Goal: Information Seeking & Learning: Check status

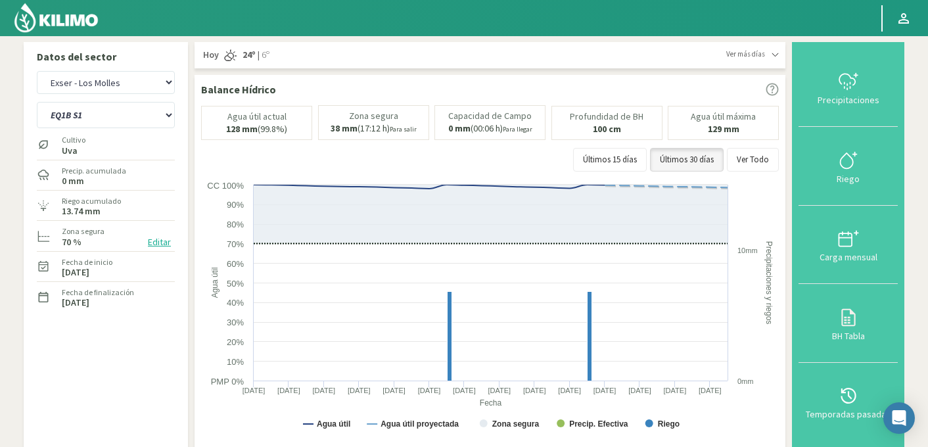
select select "3662: Object"
select select "302: Object"
click at [91, 87] on select "Agr. Huertos de Chocalan Agrícola Bakia Agrícola [GEOGRAPHIC_DATA] - IC Agrícol…" at bounding box center [106, 82] width 138 height 23
click at [37, 71] on select "Agr. Huertos de Chocalan Agrícola Bakia Agrícola [GEOGRAPHIC_DATA] - IC Agrícol…" at bounding box center [106, 82] width 138 height 23
select select "3967: Object"
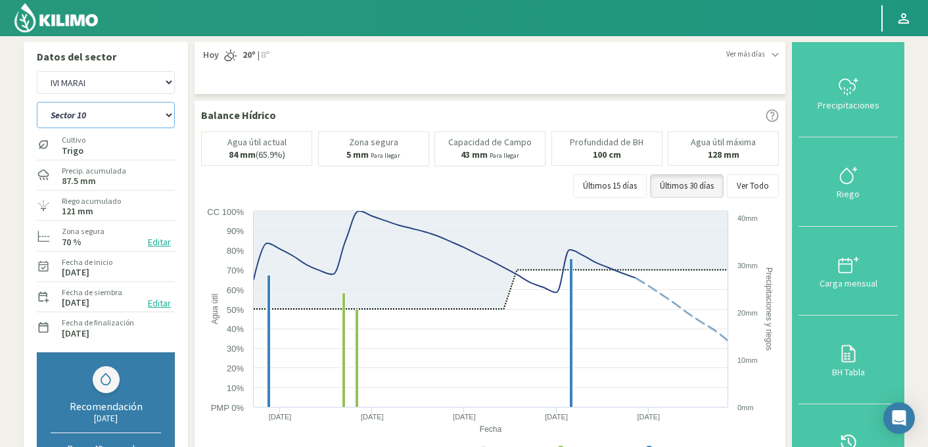
click at [126, 112] on select "Sector 10 Sector 10 (40cm) Sector 11 Sector 11 (40cm) Sector 12 Sector 12 (40cm…" at bounding box center [106, 115] width 138 height 26
click at [37, 102] on select "Sector 10 Sector 10 (40cm) Sector 11 Sector 11 (40cm) Sector 12 Sector 12 (40cm…" at bounding box center [106, 115] width 138 height 26
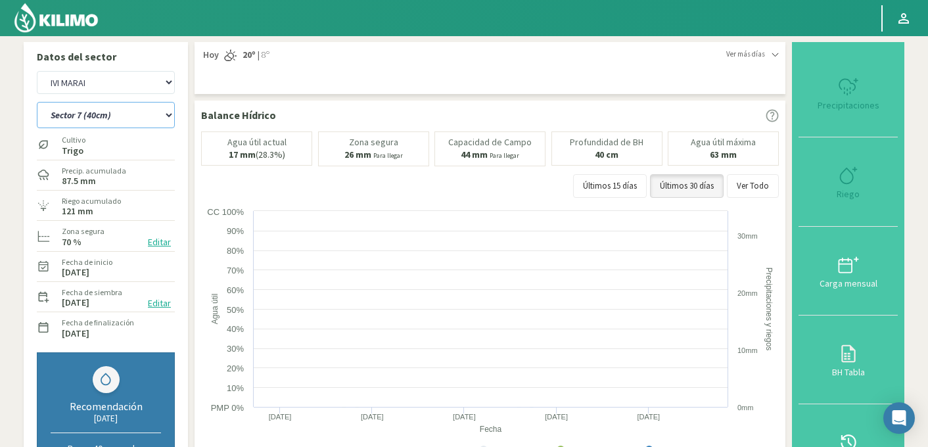
select select "322: Object"
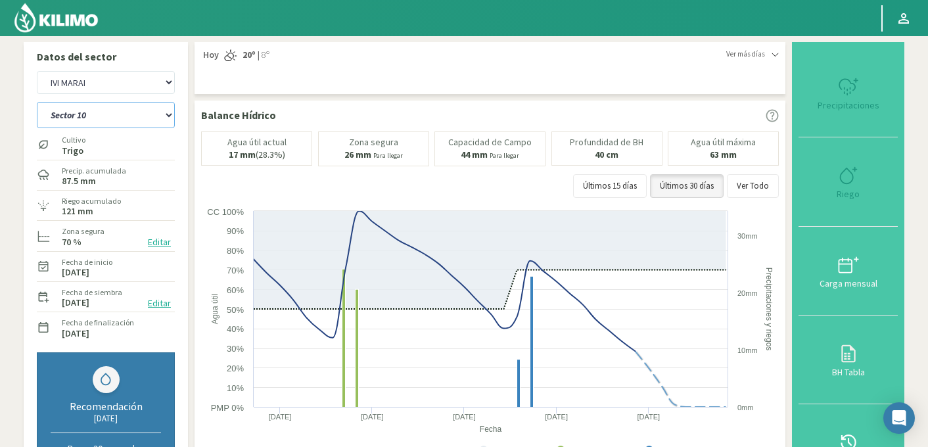
select select "4242: Object"
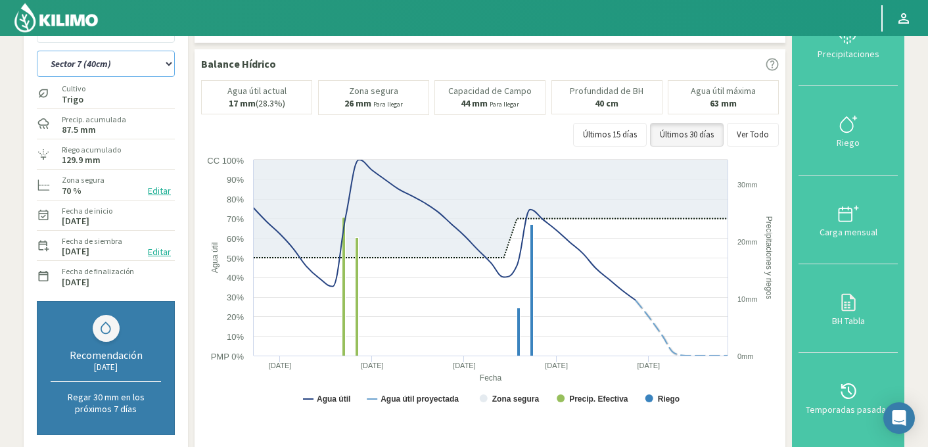
scroll to position [54, 0]
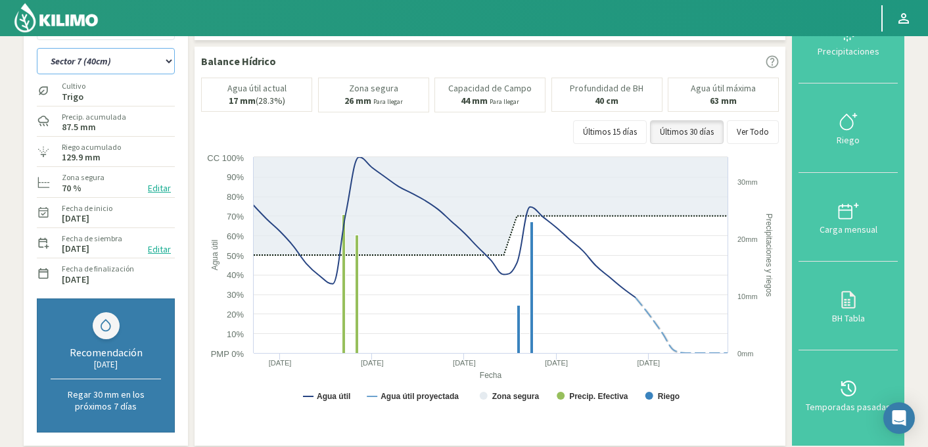
click at [107, 63] on select "Sector 10 Sector 10 (40cm) Sector 11 Sector 11 (40cm) Sector 12 Sector 12 (40cm…" at bounding box center [106, 61] width 138 height 26
click at [37, 48] on select "Sector 10 Sector 10 (40cm) Sector 11 Sector 11 (40cm) Sector 12 Sector 12 (40cm…" at bounding box center [106, 61] width 138 height 26
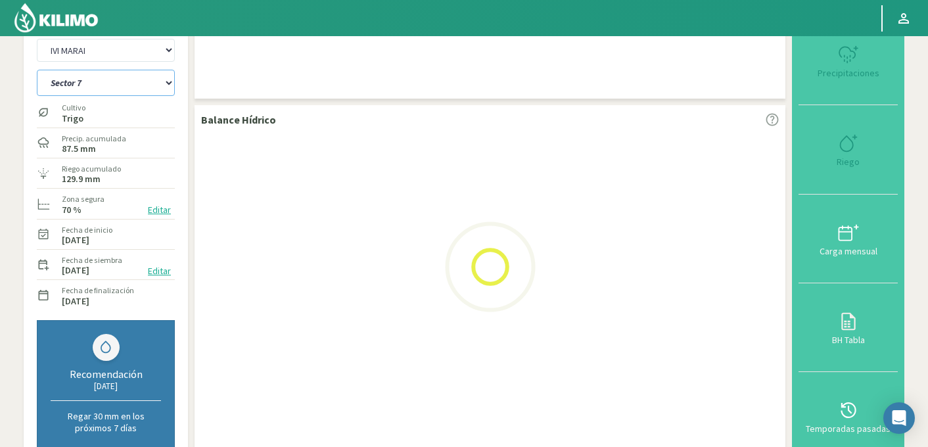
scroll to position [9, 0]
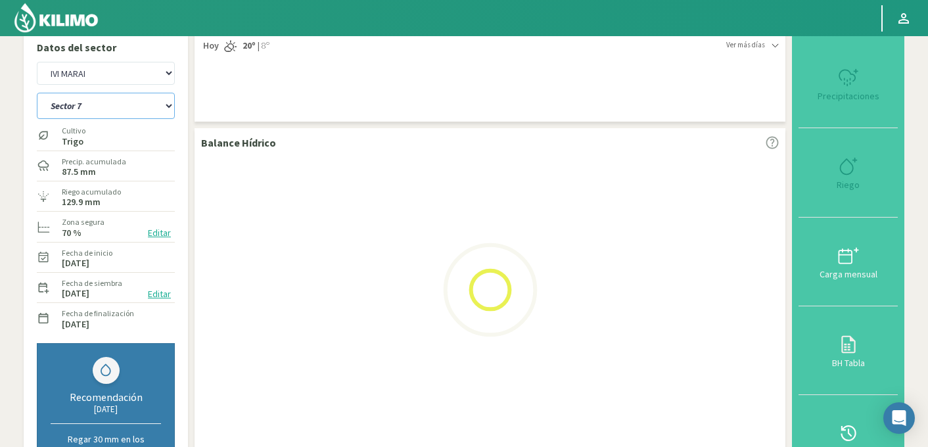
select select "341: Object"
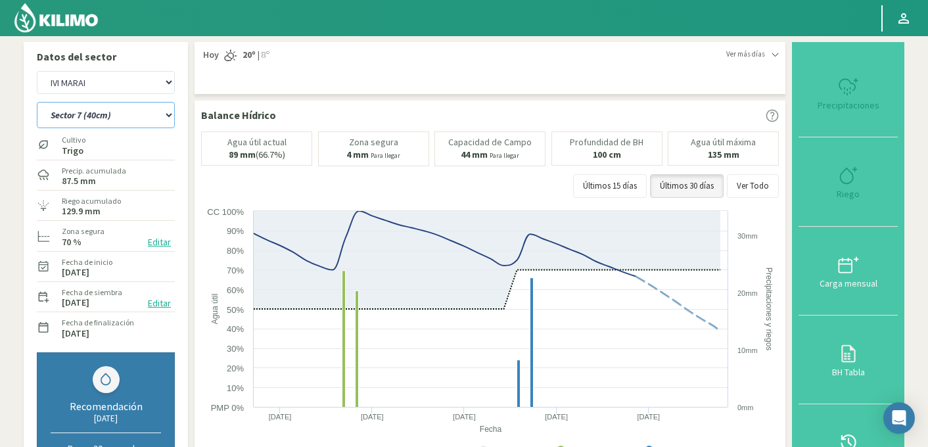
select select "4517: Object"
click at [118, 121] on select "Sector 10 Sector 10 (40cm) Sector 11 Sector 11 (40cm) Sector 12 Sector 12 (40cm…" at bounding box center [106, 115] width 138 height 26
click at [37, 102] on select "Sector 10 Sector 10 (40cm) Sector 11 Sector 11 (40cm) Sector 12 Sector 12 (40cm…" at bounding box center [106, 115] width 138 height 26
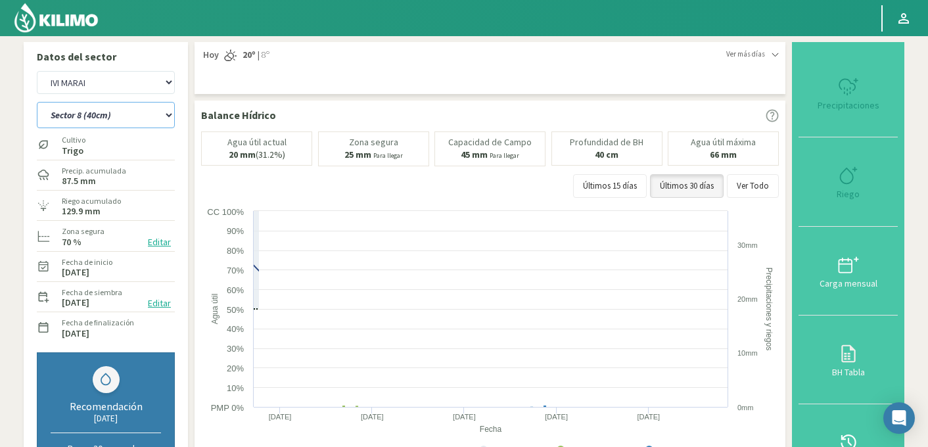
select select "352: Object"
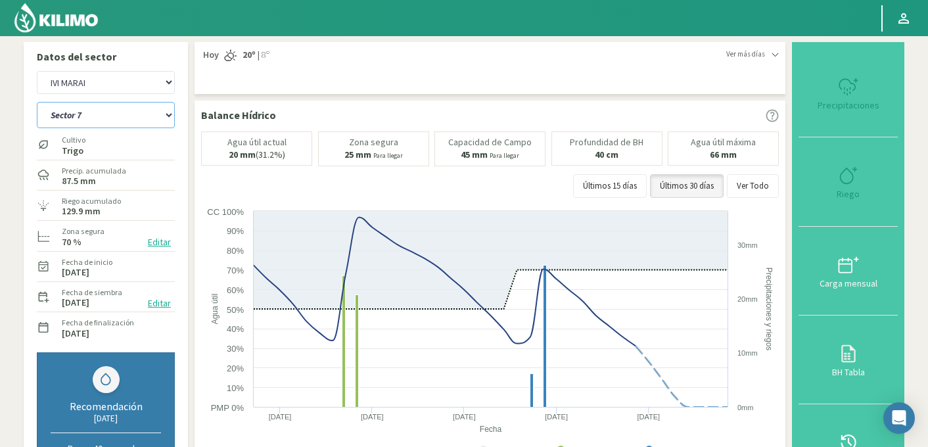
select select "4792: Object"
click at [93, 114] on select "Sector 10 Sector 10 (40cm) Sector 11 Sector 11 (40cm) Sector 12 Sector 12 (40cm…" at bounding box center [106, 115] width 138 height 26
click at [37, 102] on select "Sector 10 Sector 10 (40cm) Sector 11 Sector 11 (40cm) Sector 12 Sector 12 (40cm…" at bounding box center [106, 115] width 138 height 26
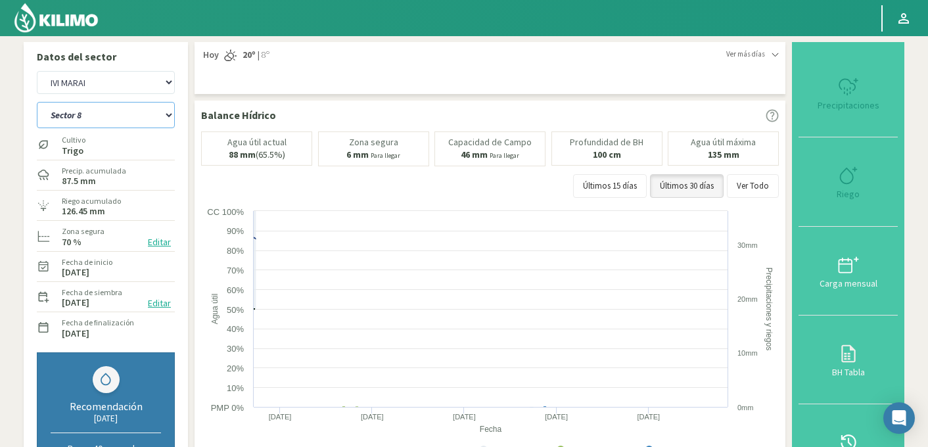
select select "367: Object"
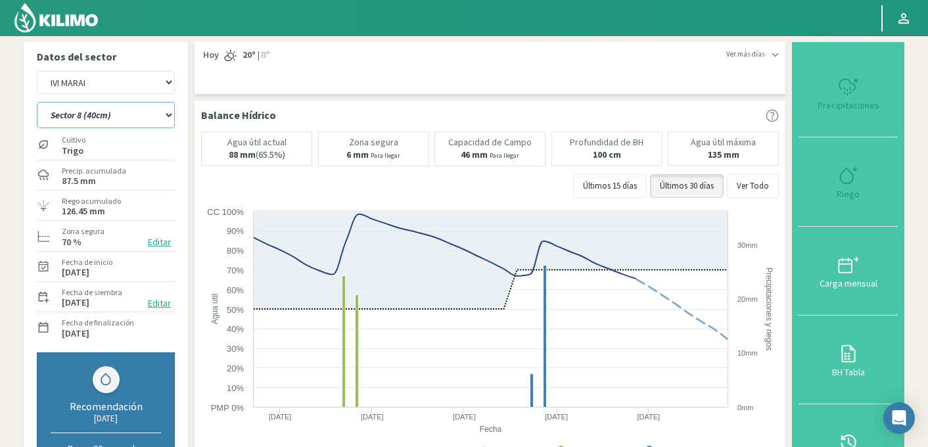
select select "5067: Object"
click at [110, 109] on select "Sector 10 Sector 10 (40cm) Sector 11 Sector 11 (40cm) Sector 12 Sector 12 (40cm…" at bounding box center [106, 115] width 138 height 26
click at [37, 102] on select "Sector 10 Sector 10 (40cm) Sector 11 Sector 11 (40cm) Sector 12 Sector 12 (40cm…" at bounding box center [106, 115] width 138 height 26
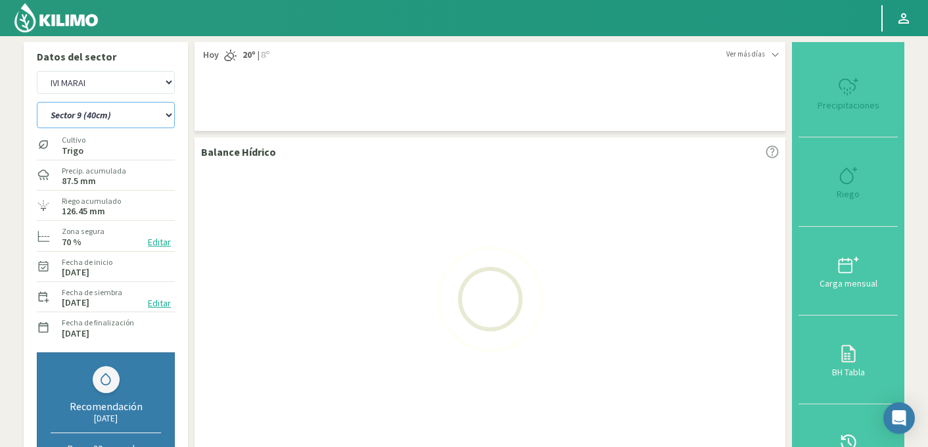
select select "378: Object"
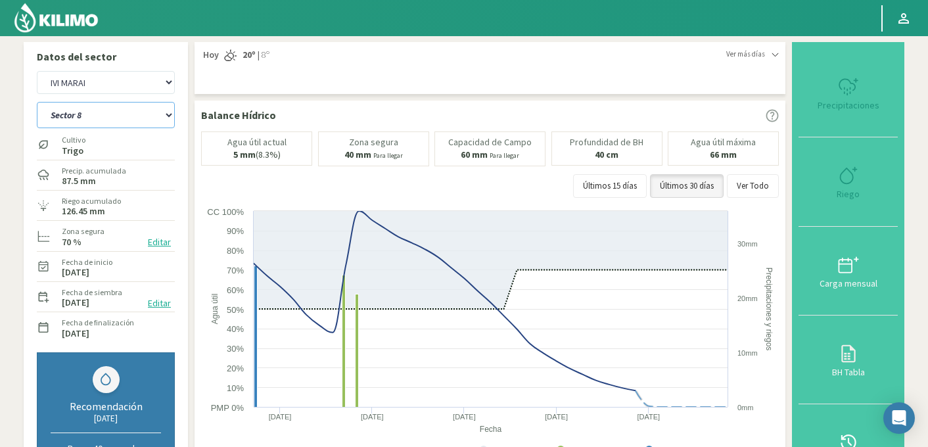
select select "5342: Object"
click at [76, 118] on select "Sector 10 Sector 10 (40cm) Sector 11 Sector 11 (40cm) Sector 12 Sector 12 (40cm…" at bounding box center [106, 115] width 138 height 26
click at [37, 102] on select "Sector 10 Sector 10 (40cm) Sector 11 Sector 11 (40cm) Sector 12 Sector 12 (40cm…" at bounding box center [106, 115] width 138 height 26
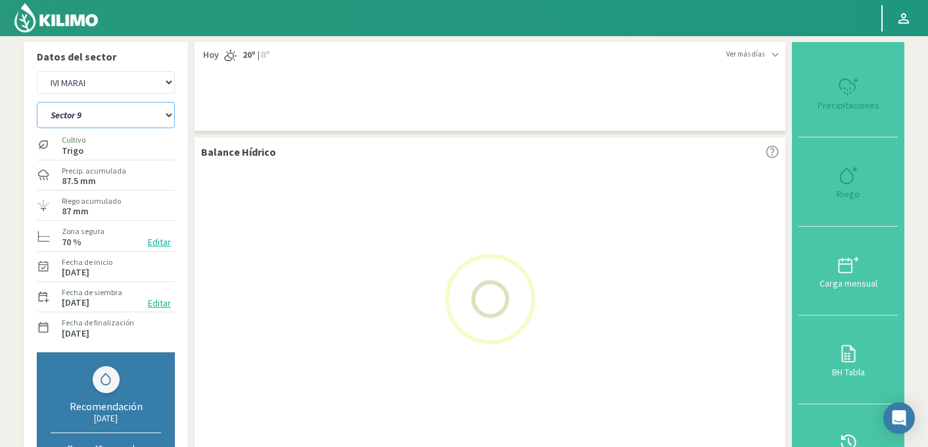
select select "393: Object"
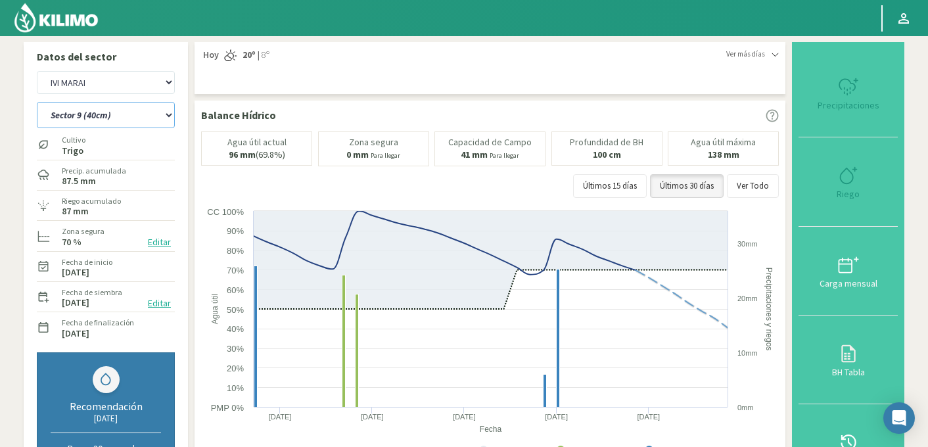
select select "5617: Object"
click at [112, 116] on select "Sector 10 Sector 10 (40cm) Sector 11 Sector 11 (40cm) Sector 12 Sector 12 (40cm…" at bounding box center [106, 115] width 138 height 26
click at [37, 102] on select "Sector 10 Sector 10 (40cm) Sector 11 Sector 11 (40cm) Sector 12 Sector 12 (40cm…" at bounding box center [106, 115] width 138 height 26
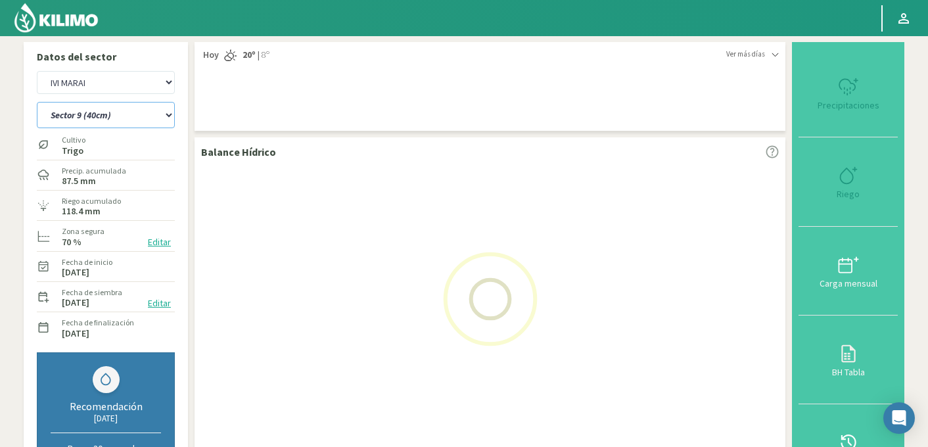
select select "404: Object"
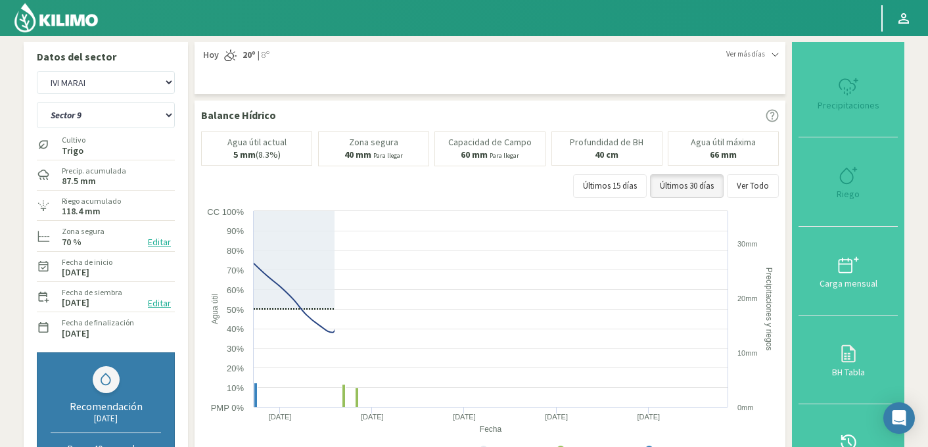
select select "5892: Object"
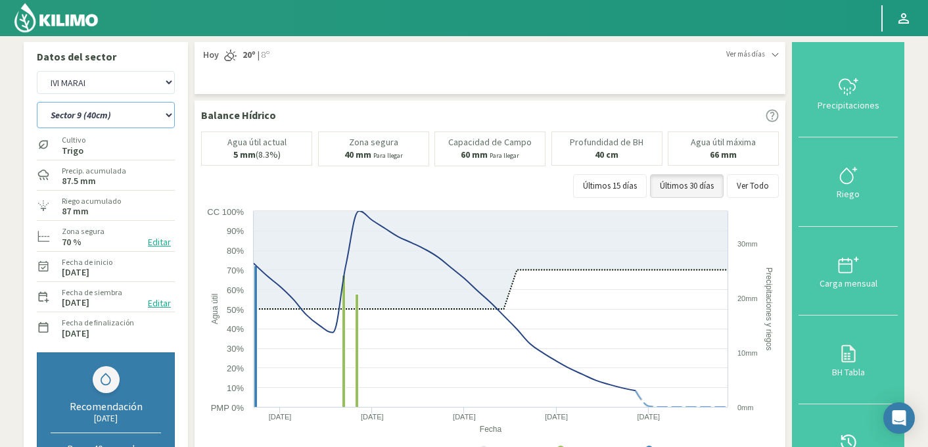
click at [122, 108] on select "Sector 10 Sector 10 (40cm) Sector 11 Sector 11 (40cm) Sector 12 Sector 12 (40cm…" at bounding box center [106, 115] width 138 height 26
click at [37, 102] on select "Sector 10 Sector 10 (40cm) Sector 11 Sector 11 (40cm) Sector 12 Sector 12 (40cm…" at bounding box center [106, 115] width 138 height 26
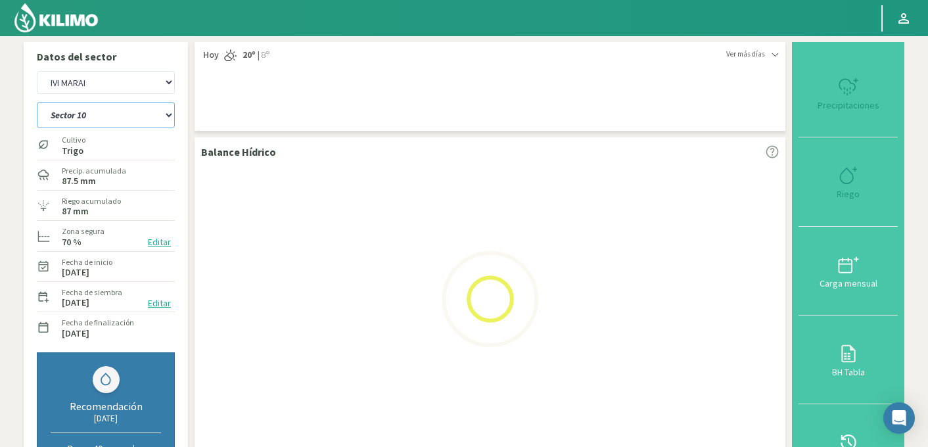
select select "417: Object"
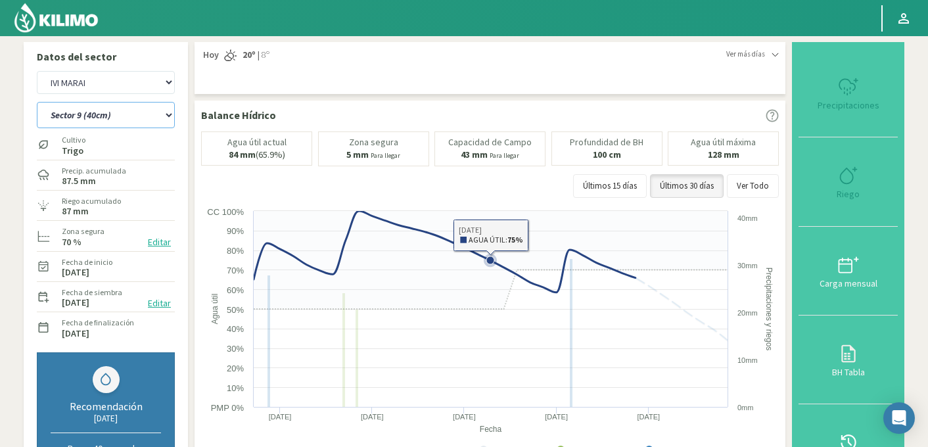
select select "6167: Object"
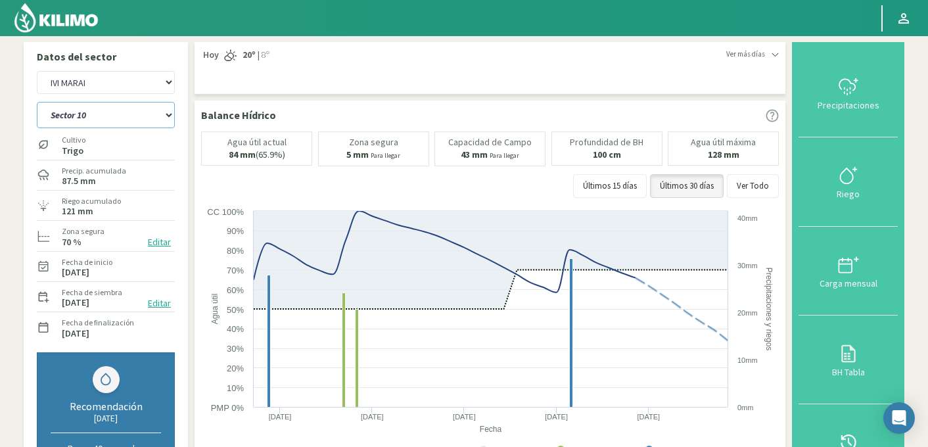
click at [95, 114] on select "Sector 10 Sector 11 Sector 12 Sector 7 Sector 8 Sector 9" at bounding box center [106, 115] width 138 height 26
click at [37, 102] on select "Sector 10 Sector 11 Sector 12 Sector 7 Sector 8 Sector 9" at bounding box center [106, 115] width 138 height 26
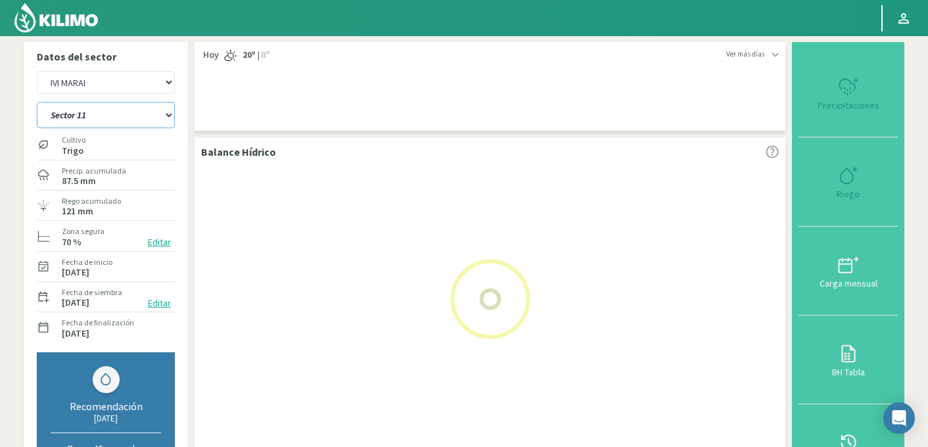
select select "418: Object"
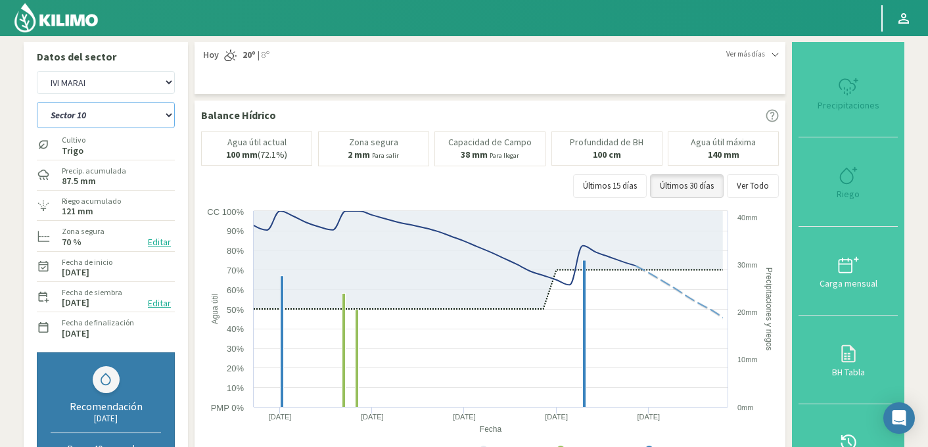
select select "6441: Object"
click at [75, 117] on select "Sector 10 Sector 11 Sector 12 Sector 7 Sector 8 Sector 9" at bounding box center [106, 115] width 138 height 26
click at [37, 102] on select "Sector 10 Sector 11 Sector 12 Sector 7 Sector 8 Sector 9" at bounding box center [106, 115] width 138 height 26
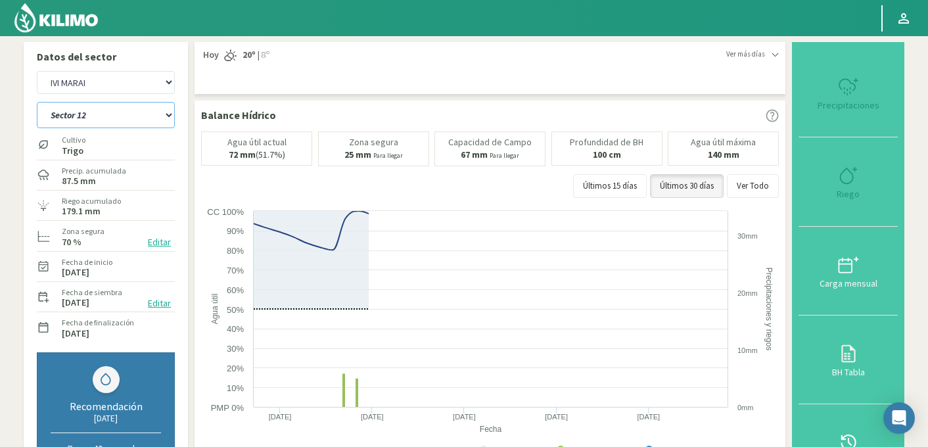
select select "425: Object"
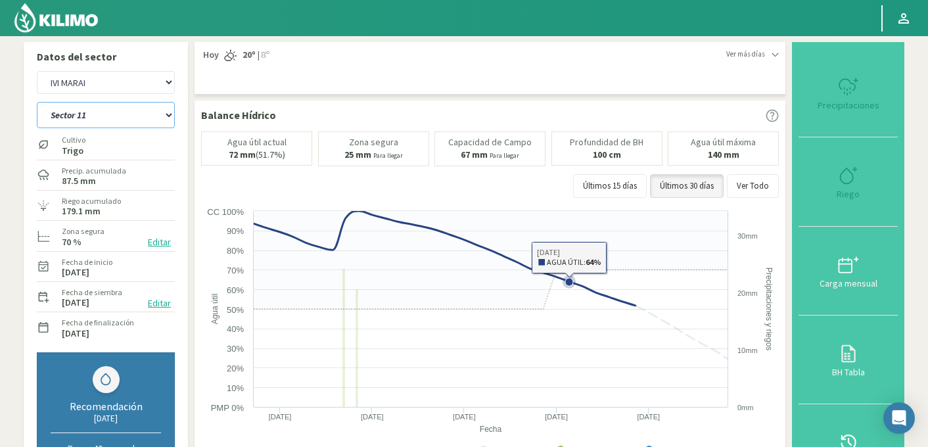
select select "6715: Object"
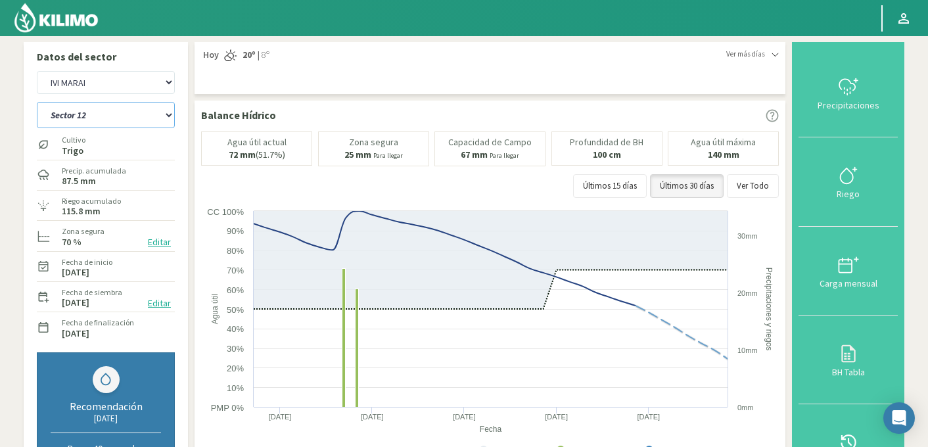
click at [72, 123] on select "Sector 10 Sector 11 Sector 12 Sector 7 Sector 8 Sector 9" at bounding box center [106, 115] width 138 height 26
click at [37, 102] on select "Sector 10 Sector 11 Sector 12 Sector 7 Sector 8 Sector 9" at bounding box center [106, 115] width 138 height 26
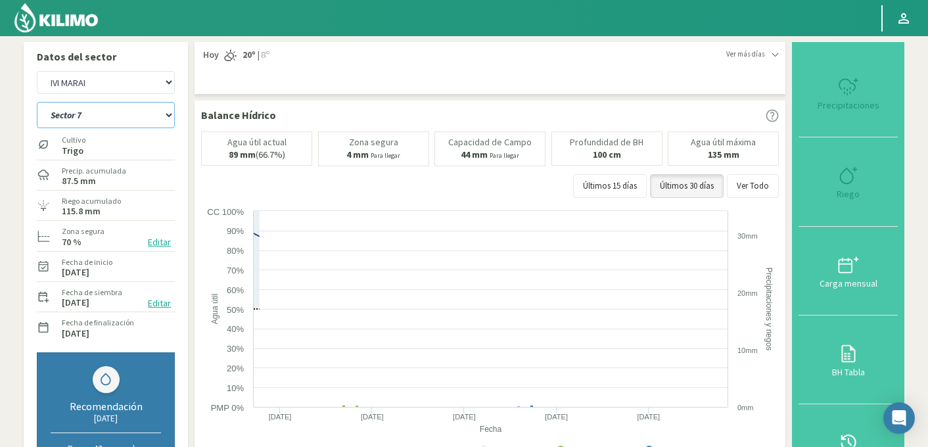
select select "432: Object"
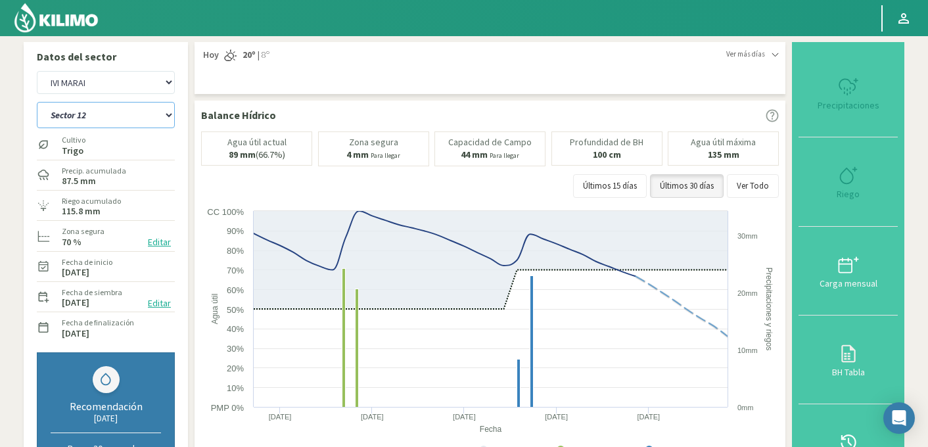
select select "6989: Object"
click at [85, 112] on select "Sector 10 Sector 11 Sector 12 Sector 7 Sector 8 Sector 9" at bounding box center [106, 115] width 138 height 26
click at [37, 102] on select "Sector 10 Sector 11 Sector 12 Sector 7 Sector 8 Sector 9" at bounding box center [106, 115] width 138 height 26
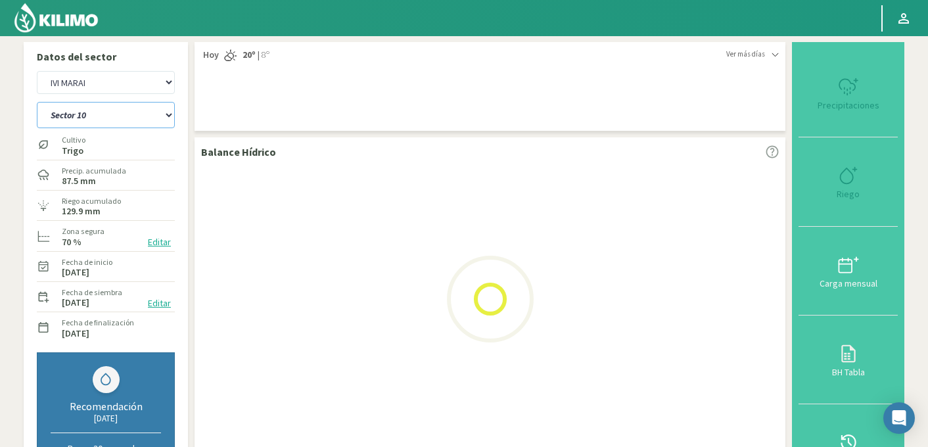
select select "439: Object"
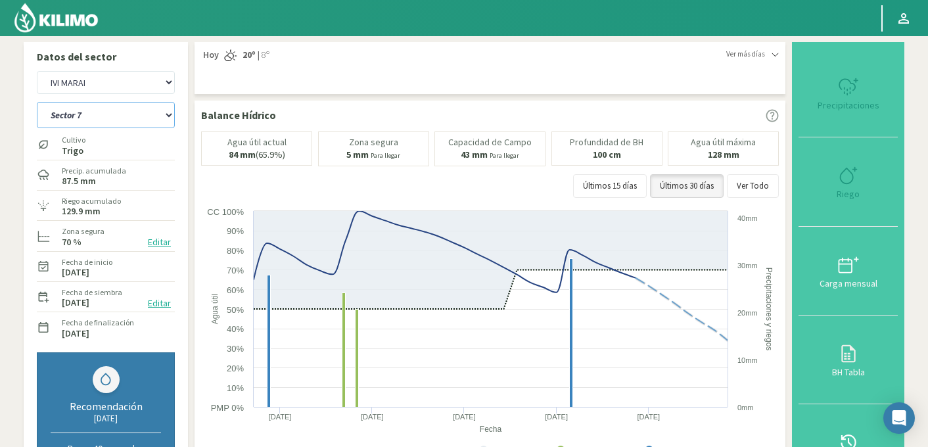
select select "7263: Object"
click at [124, 114] on select "Sector 10 Sector 11 Sector 12 Sector 7 Sector 8 Sector 9" at bounding box center [106, 115] width 138 height 26
click at [37, 102] on select "Sector 10 Sector 11 Sector 12 Sector 7 Sector 8 Sector 9" at bounding box center [106, 115] width 138 height 26
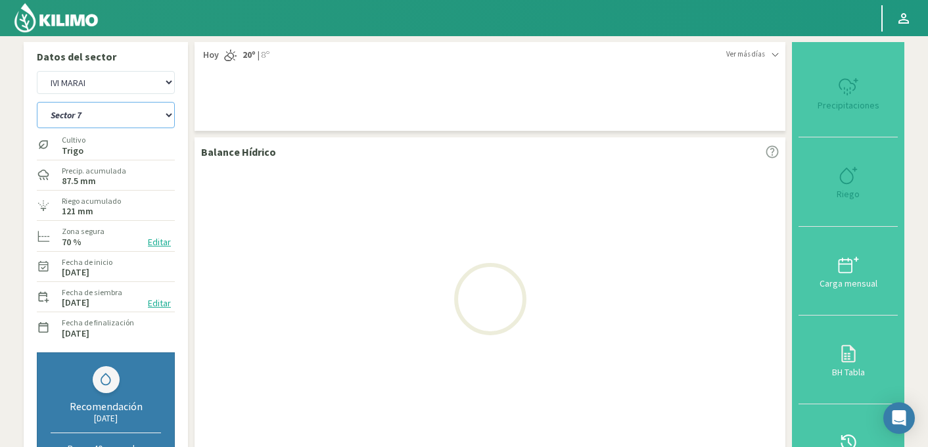
select select "442: Object"
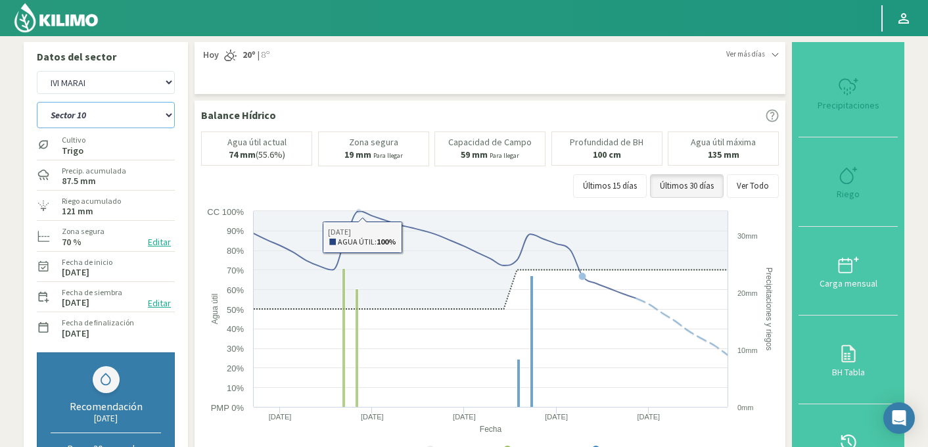
select select "7538: Object"
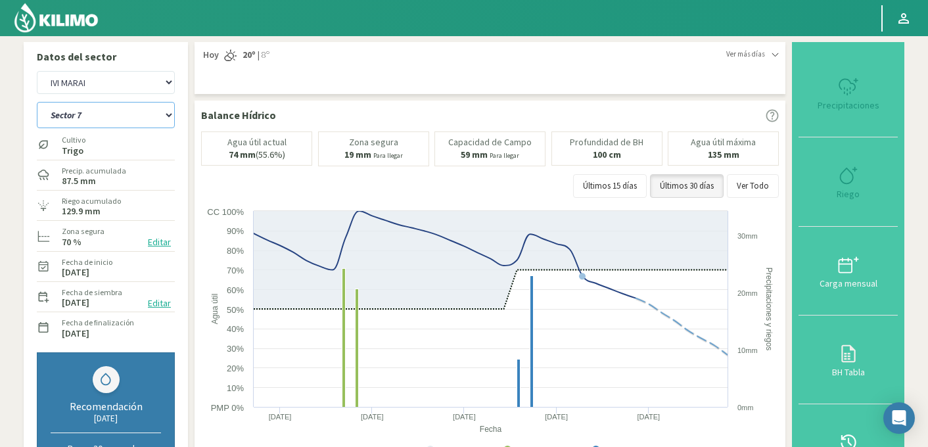
click at [124, 113] on select "Sector 10 Sector 11 Sector 12 Sector 7 Sector 8 Sector 9" at bounding box center [106, 115] width 138 height 26
click at [89, 120] on select "Sector 10 Sector 11 Sector 12 Sector 7 Sector 8 Sector 9" at bounding box center [106, 115] width 138 height 26
click at [37, 102] on select "Sector 10 Sector 11 Sector 12 Sector 7 Sector 8 Sector 9" at bounding box center [106, 115] width 138 height 26
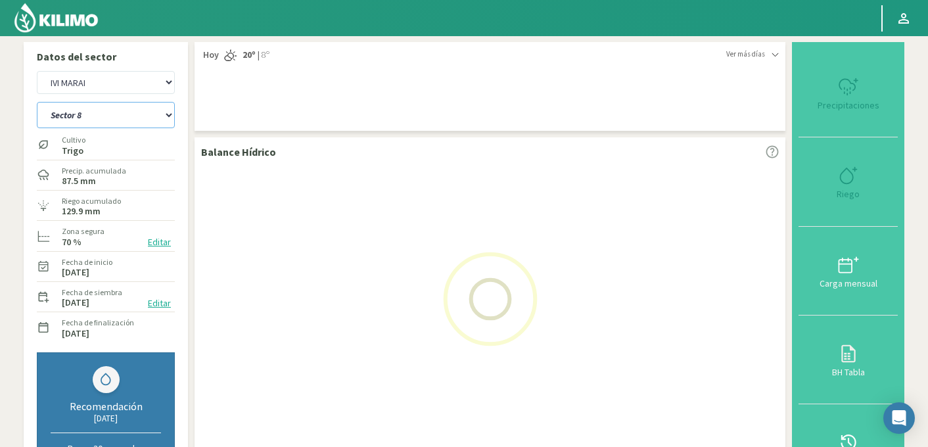
select select "451: Object"
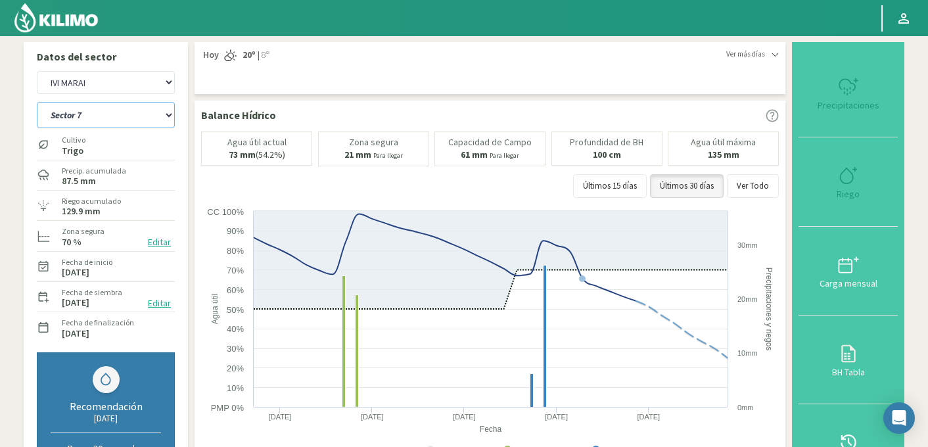
select select "7813: Object"
click at [93, 120] on select "Sector 10 Sector 11 Sector 12 Sector 7 Sector 8 Sector 9" at bounding box center [106, 115] width 138 height 26
click at [37, 102] on select "Sector 10 Sector 11 Sector 12 Sector 7 Sector 8 Sector 9" at bounding box center [106, 115] width 138 height 26
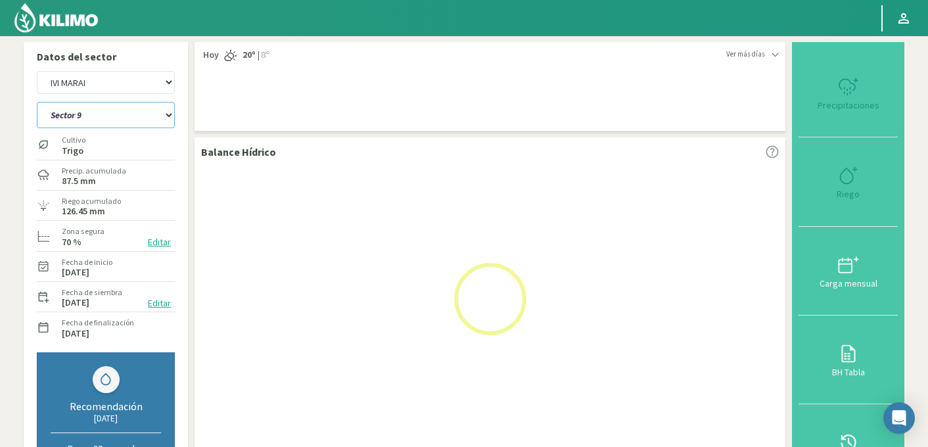
select select "458: Object"
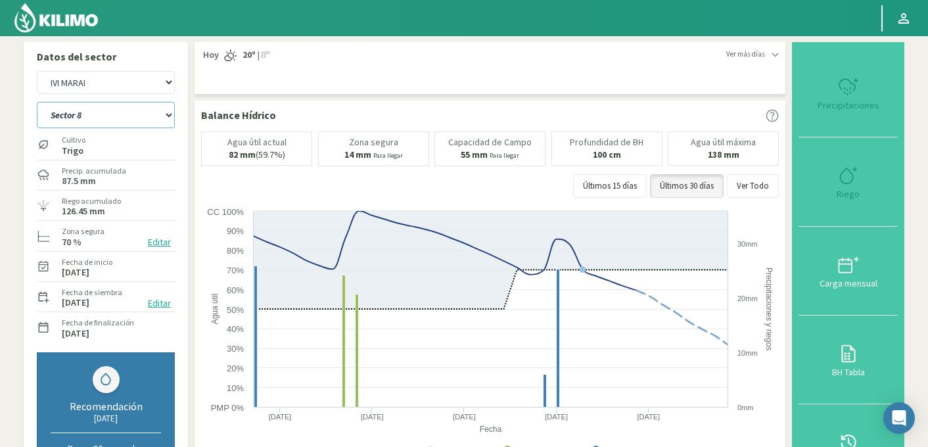
select select "8088: Object"
click at [92, 115] on select "Sector 10 Sector 11 Sector 12 Sector 7 Sector 8 Sector 9" at bounding box center [106, 115] width 138 height 26
click at [37, 102] on select "Sector 10 Sector 11 Sector 12 Sector 7 Sector 8 Sector 9" at bounding box center [106, 115] width 138 height 26
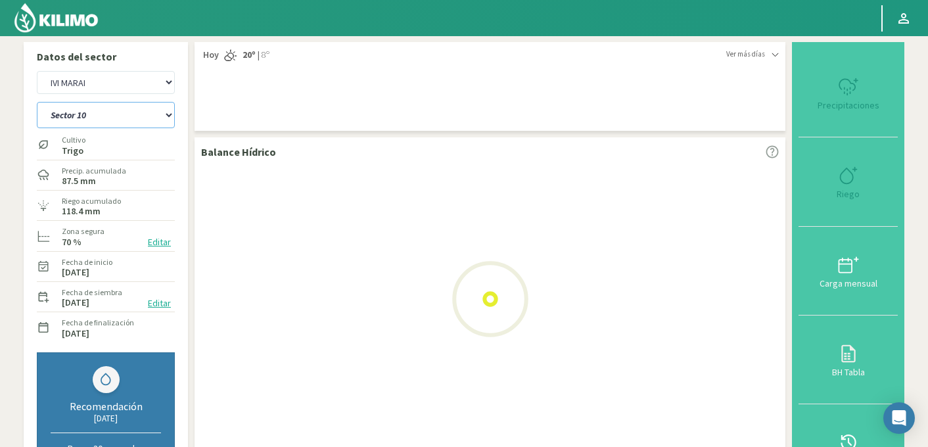
select select "465: Object"
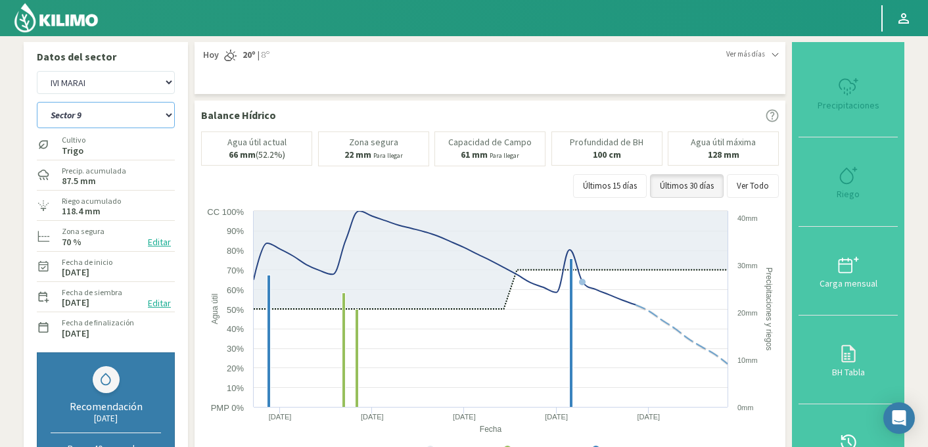
select select "8363: Object"
click at [109, 120] on select "Sector 10 Sector 11 Sector 12 Sector 7 Sector 8 Sector 9" at bounding box center [106, 115] width 138 height 26
click at [37, 102] on select "Sector 10 Sector 11 Sector 12 Sector 7 Sector 8 Sector 9" at bounding box center [106, 115] width 138 height 26
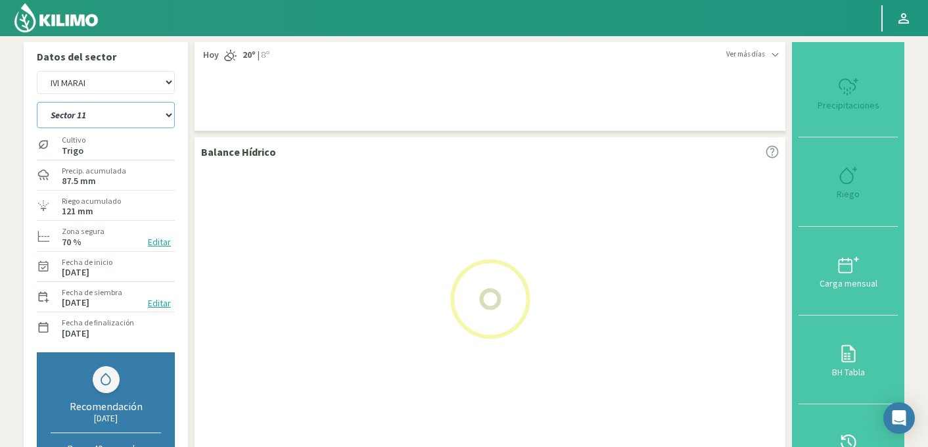
select select "466: Object"
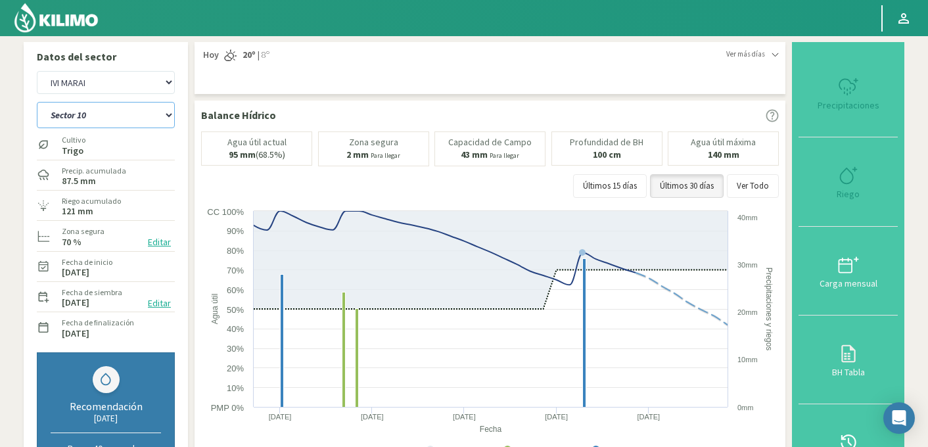
select select "8638: Object"
click at [109, 120] on select "Sector 10 Sector 11 Sector 12 Sector 7 Sector 8 Sector 9" at bounding box center [106, 115] width 138 height 26
click at [37, 102] on select "Sector 10 Sector 11 Sector 12 Sector 7 Sector 8 Sector 9" at bounding box center [106, 115] width 138 height 26
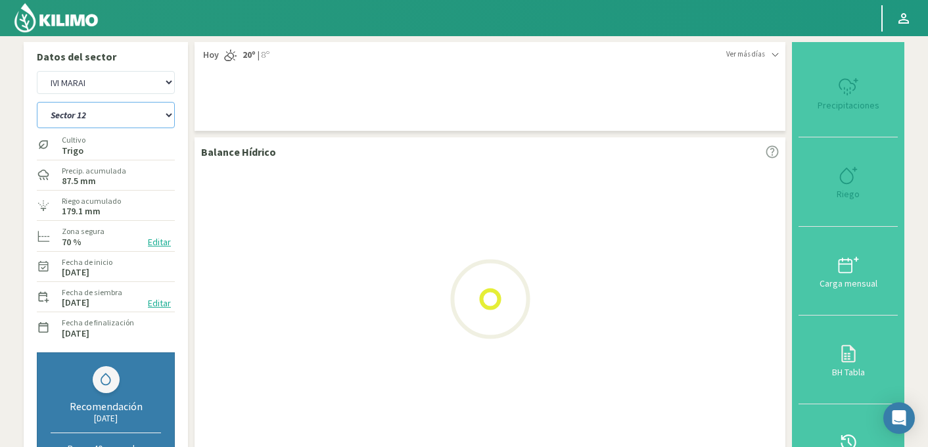
select select "473: Object"
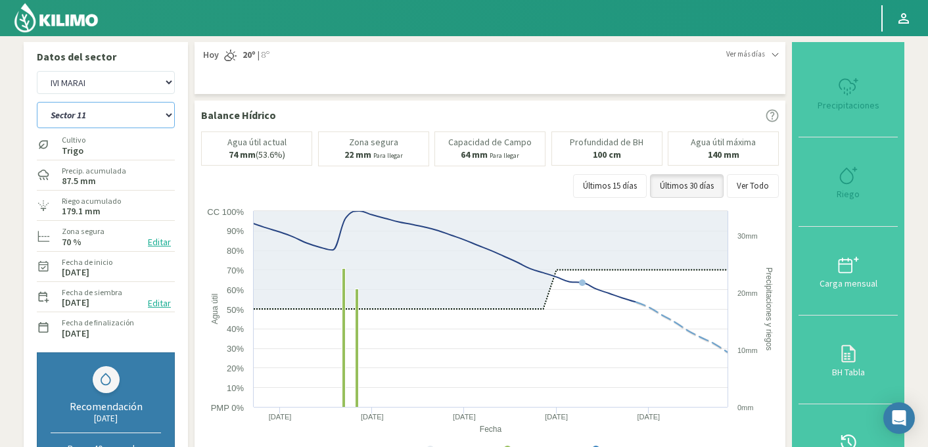
select select "8913: Object"
click at [120, 111] on select "Sector 10 Sector 11 Sector 12 Sector 7 Sector 8 Sector 9" at bounding box center [106, 115] width 138 height 26
click at [37, 102] on select "Sector 10 Sector 11 Sector 12 Sector 7 Sector 8 Sector 9" at bounding box center [106, 115] width 138 height 26
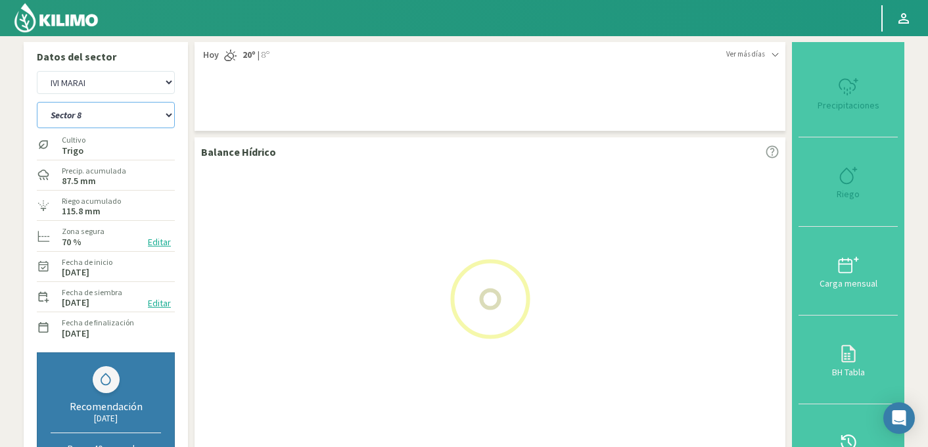
select select "480: Object"
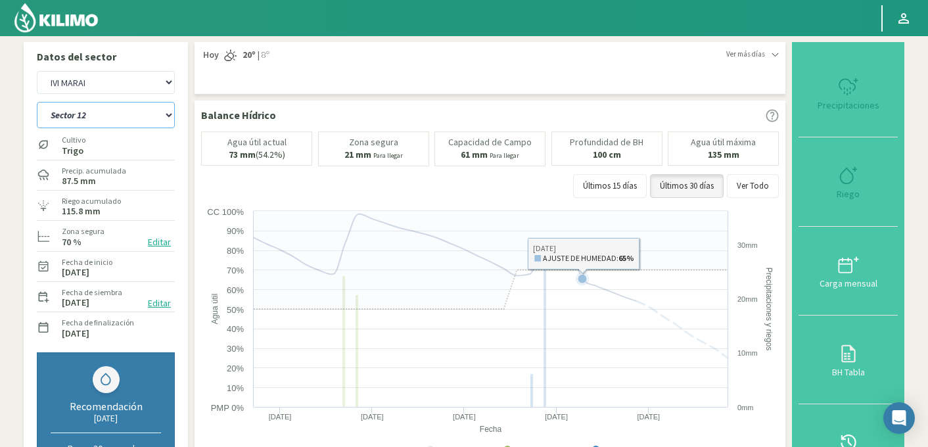
select select "9188: Object"
select select "488: Object"
